Goal: Task Accomplishment & Management: Manage account settings

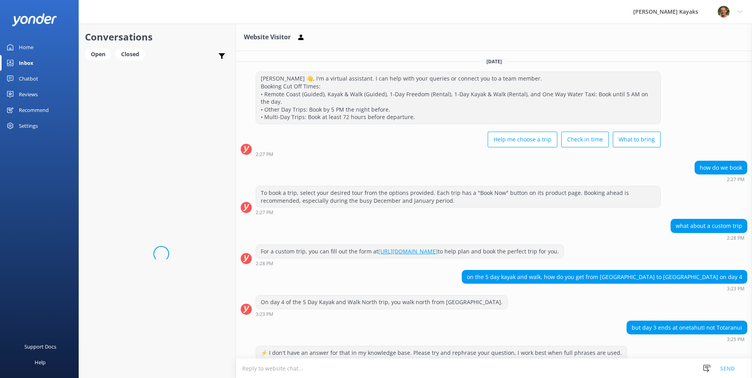
scroll to position [46, 0]
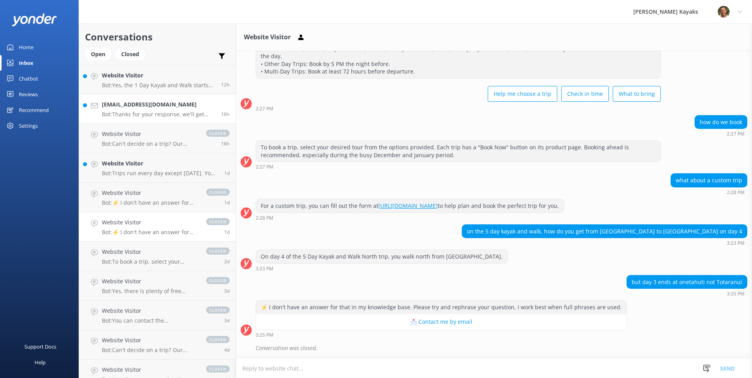
click at [127, 115] on p "Bot: Thanks for your response, we'll get back to you as soon as we can during o…" at bounding box center [158, 114] width 113 height 7
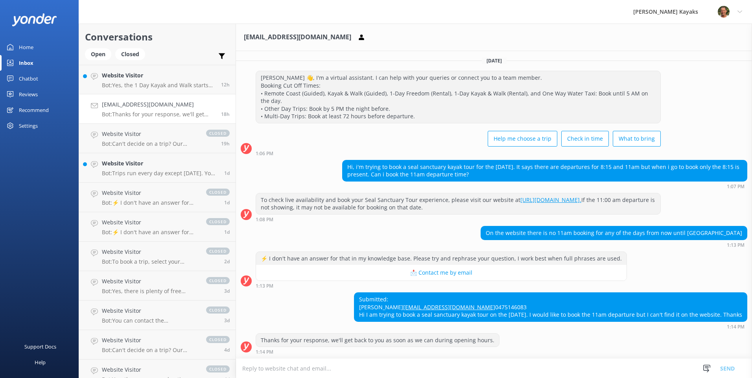
scroll to position [24, 0]
